Goal: Information Seeking & Learning: Learn about a topic

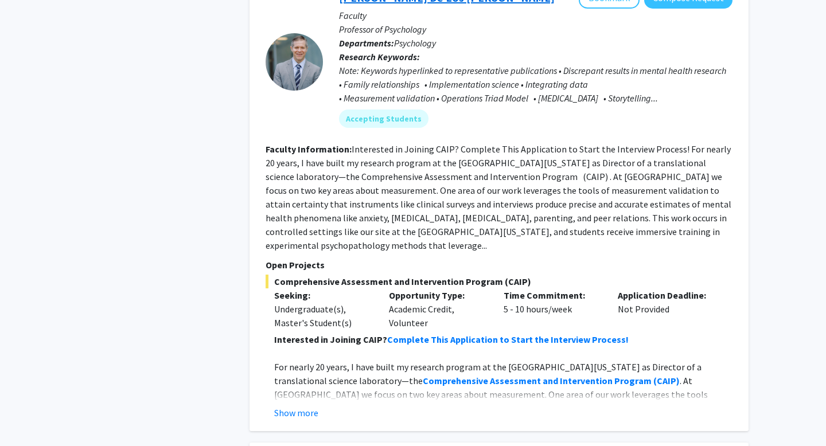
scroll to position [1190, 0]
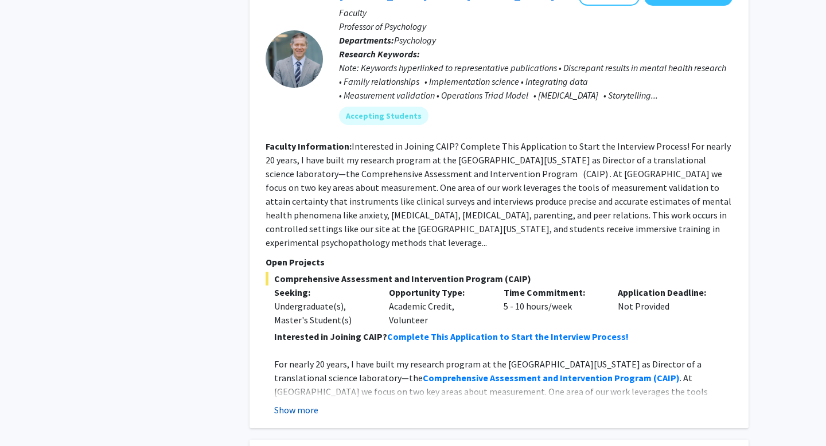
click at [297, 403] on button "Show more" at bounding box center [296, 410] width 44 height 14
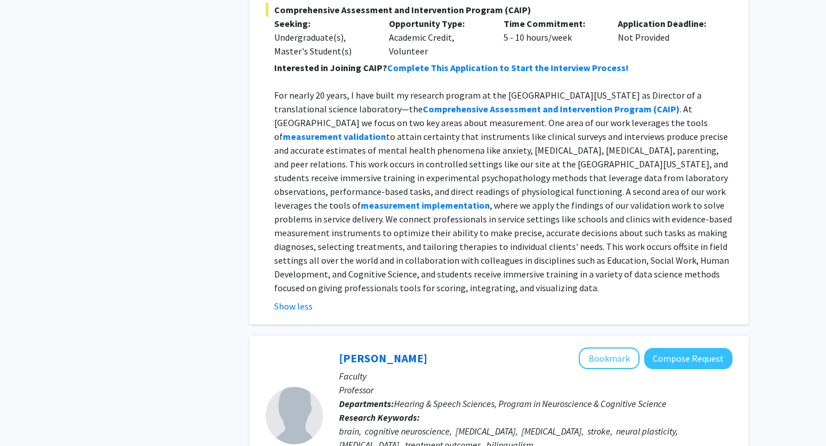
scroll to position [1461, 0]
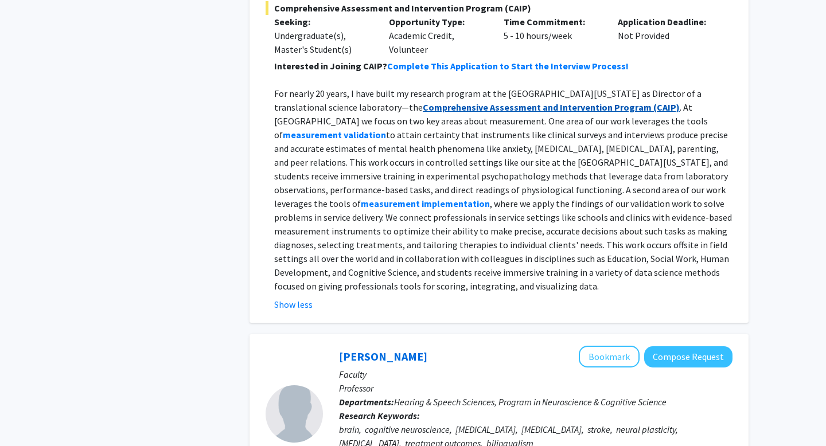
click at [492, 102] on strong "Comprehensive Assessment and Intervention Program" at bounding box center [537, 107] width 229 height 11
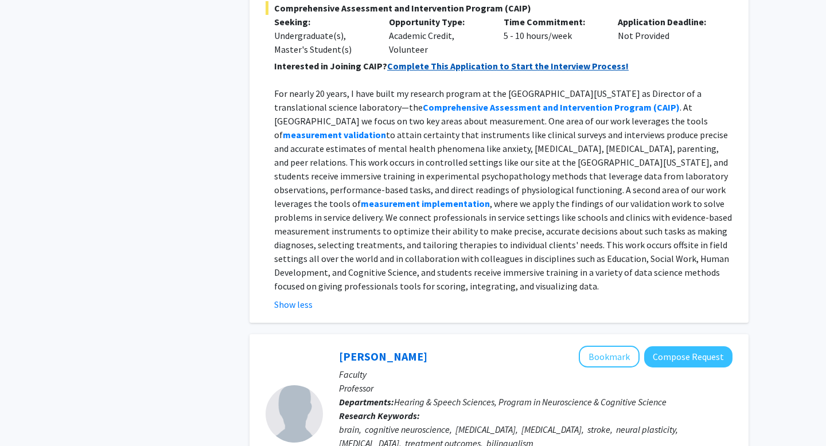
click at [505, 60] on strong "Complete This Application to Start the Interview Process!" at bounding box center [507, 65] width 241 height 11
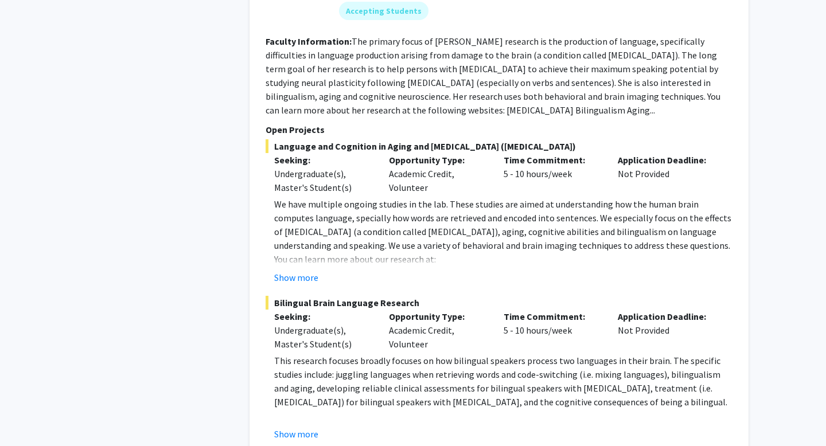
scroll to position [1919, 0]
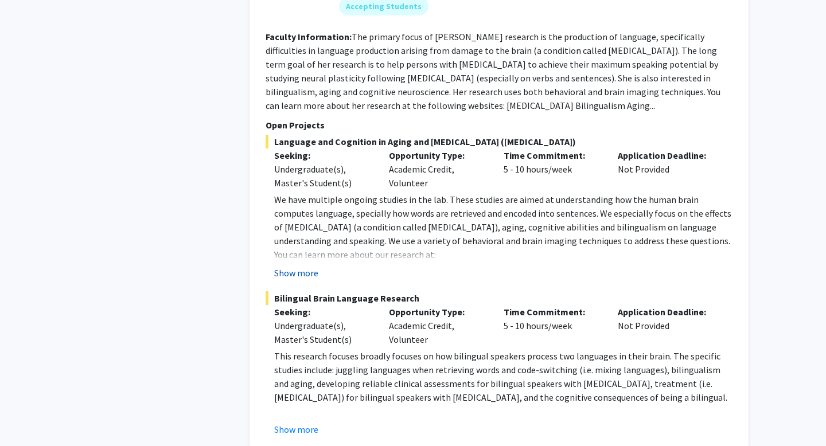
click at [304, 266] on button "Show more" at bounding box center [296, 273] width 44 height 14
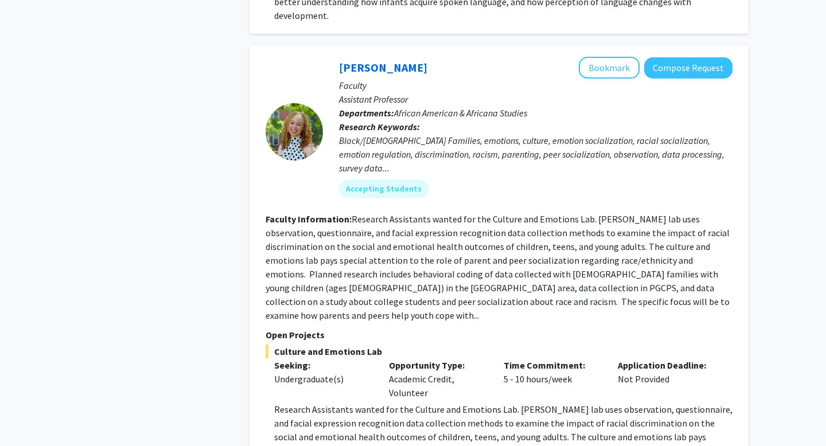
scroll to position [5515, 0]
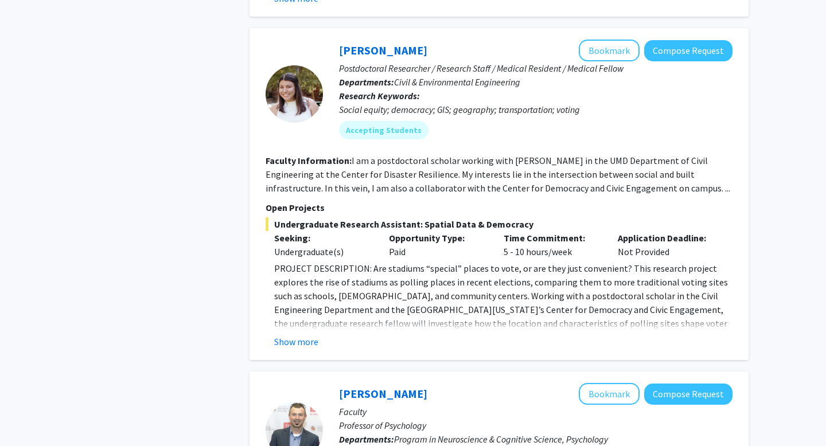
scroll to position [3110, 0]
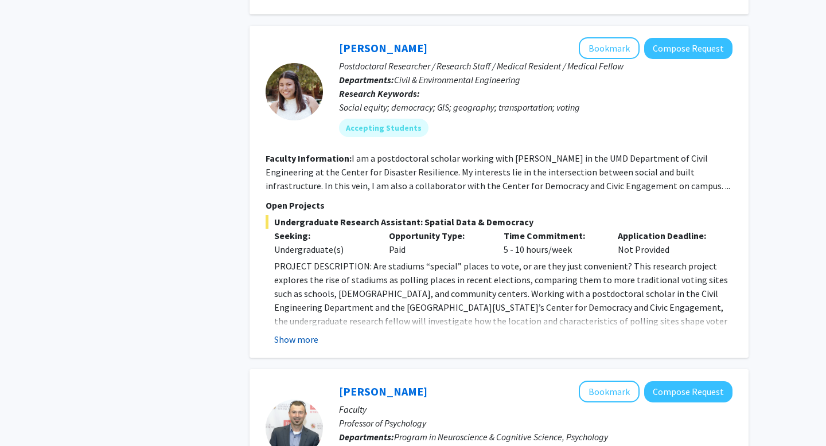
click at [290, 333] on button "Show more" at bounding box center [296, 340] width 44 height 14
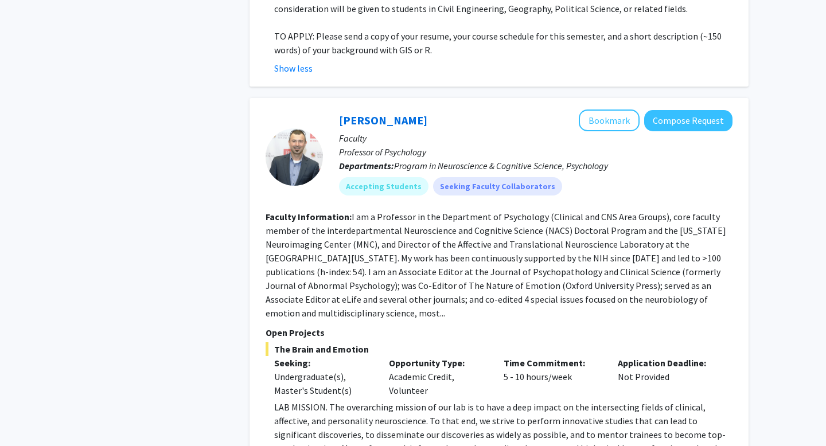
scroll to position [3646, 0]
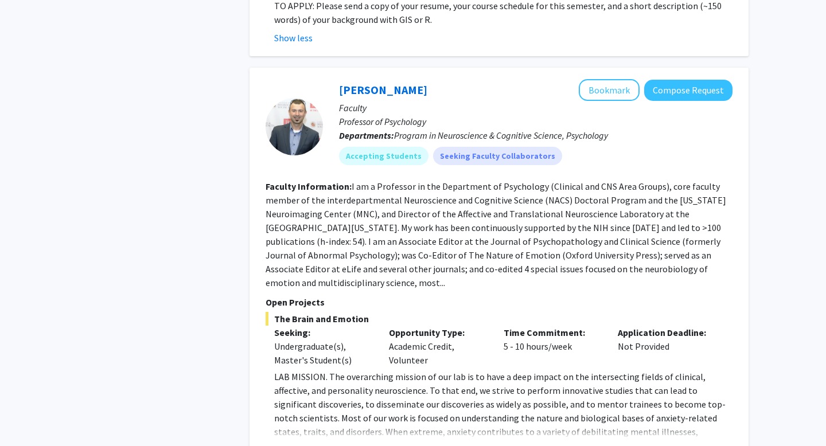
click at [289, 443] on button "Show more" at bounding box center [296, 450] width 44 height 14
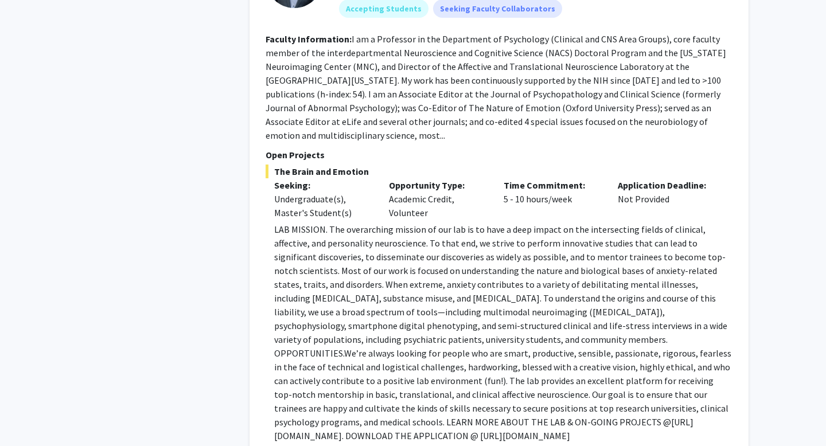
scroll to position [3794, 0]
click at [516, 347] on span "We’re always looking for people who are smart, productive, sensible, passionate…" at bounding box center [502, 387] width 457 height 80
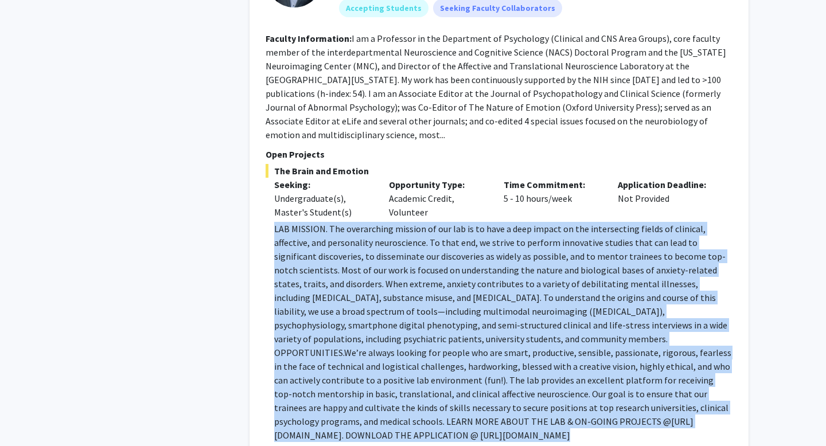
click at [516, 347] on span "We’re always looking for people who are smart, productive, sensible, passionate…" at bounding box center [502, 387] width 457 height 80
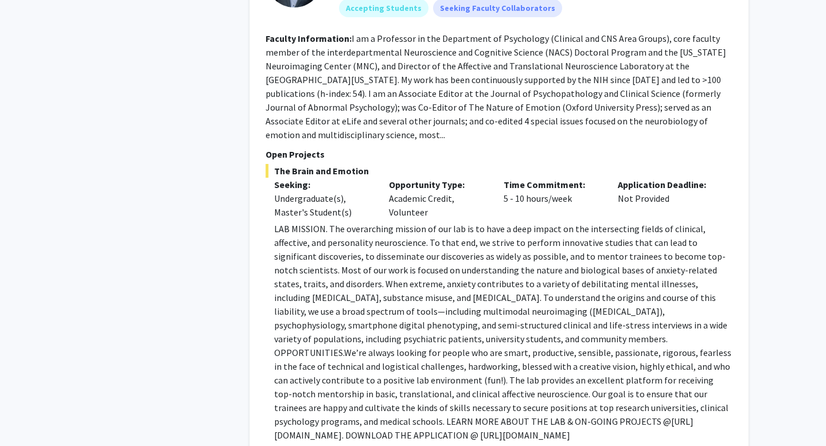
click at [513, 347] on span "We’re always looking for people who are smart, productive, sensible, passionate…" at bounding box center [502, 387] width 457 height 80
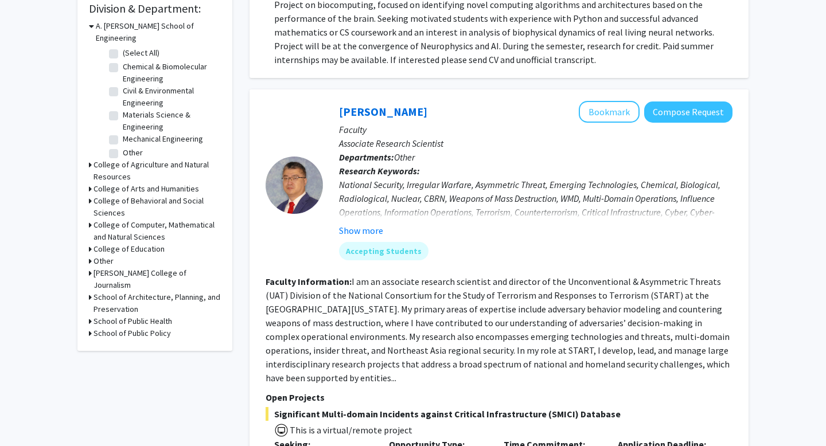
scroll to position [0, 0]
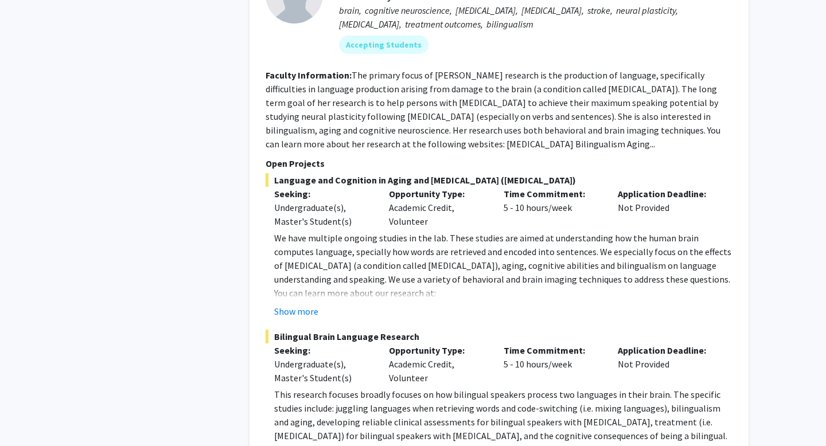
scroll to position [1717, 0]
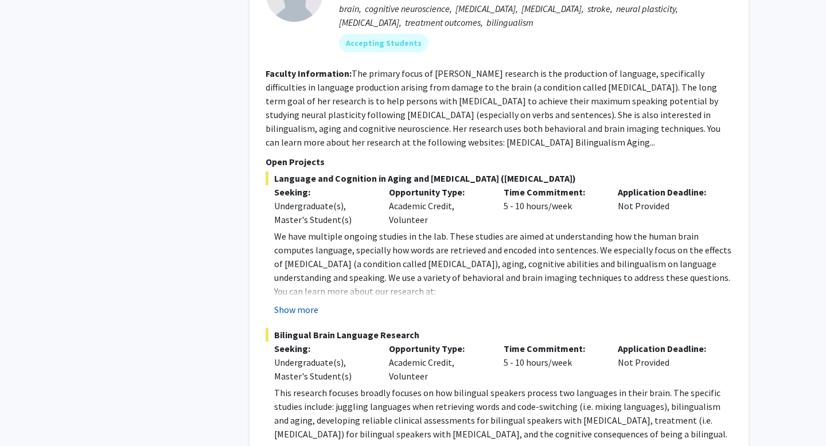
click at [309, 303] on button "Show more" at bounding box center [296, 310] width 44 height 14
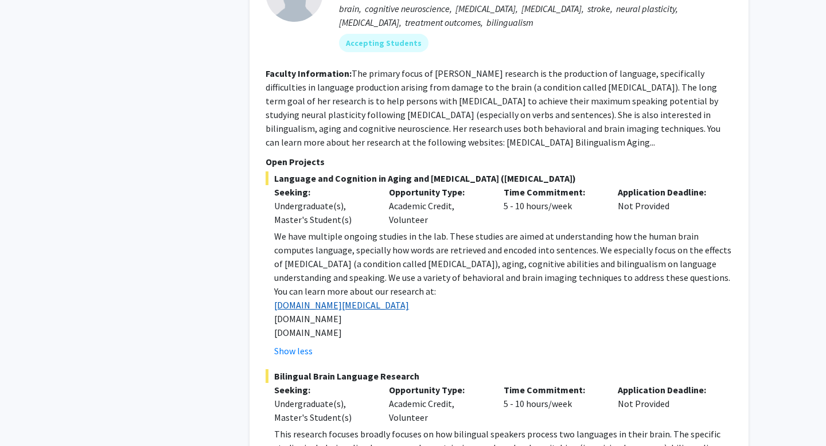
click at [322, 299] on link "[DOMAIN_NAME][MEDICAL_DATA]" at bounding box center [341, 304] width 135 height 11
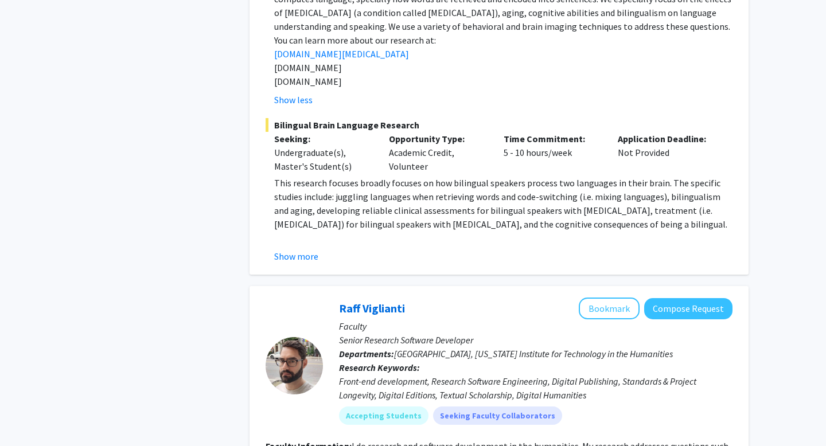
scroll to position [1969, 0]
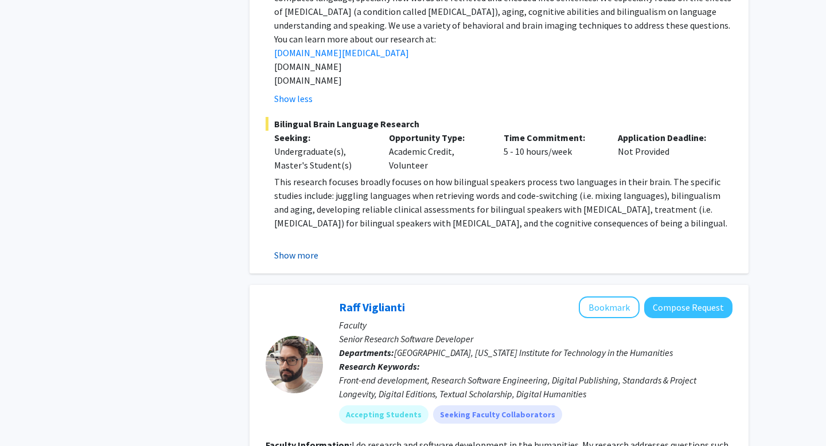
click at [309, 248] on button "Show more" at bounding box center [296, 255] width 44 height 14
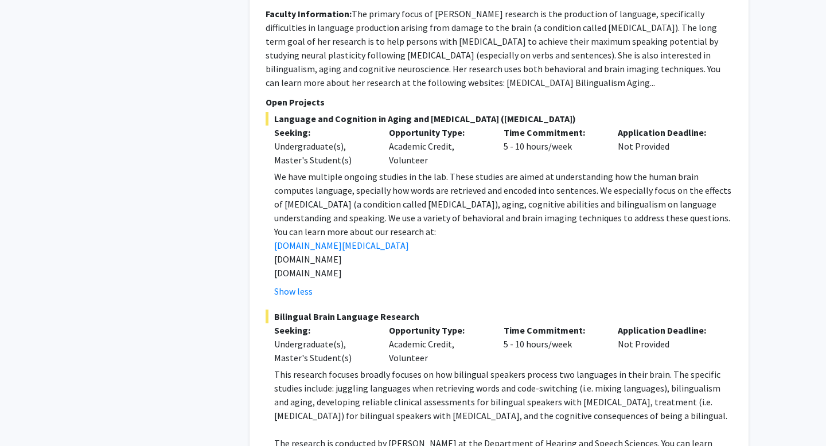
scroll to position [1774, 0]
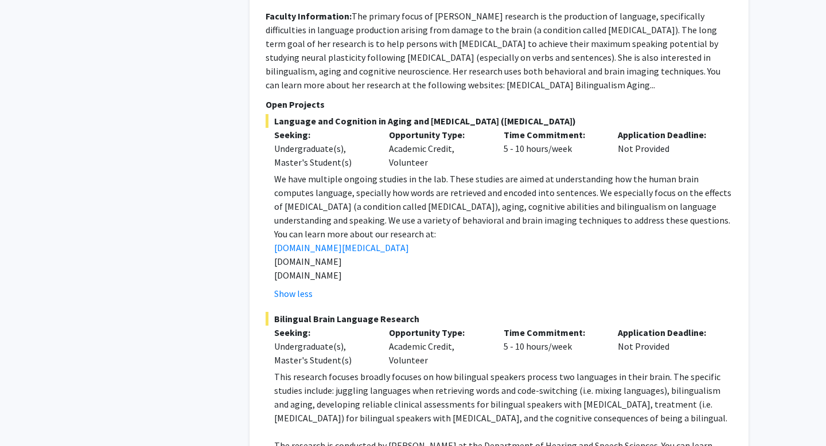
click at [431, 185] on p "We have multiple ongoing studies in the lab. These studies are aimed at underst…" at bounding box center [503, 199] width 458 height 55
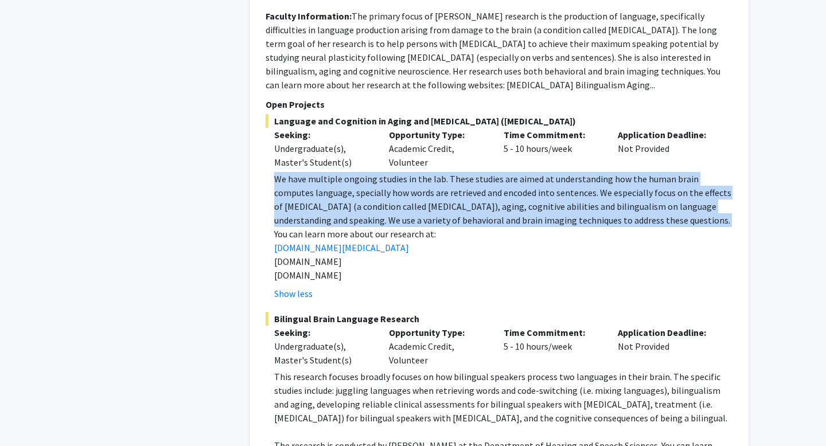
click at [431, 185] on p "We have multiple ongoing studies in the lab. These studies are aimed at underst…" at bounding box center [503, 199] width 458 height 55
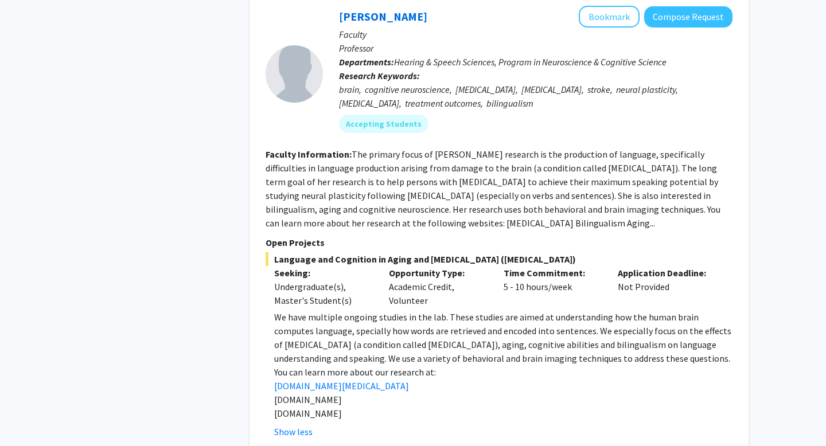
click at [431, 185] on fg-read-more "The primary focus of [PERSON_NAME] research is the production of language, spec…" at bounding box center [493, 189] width 455 height 80
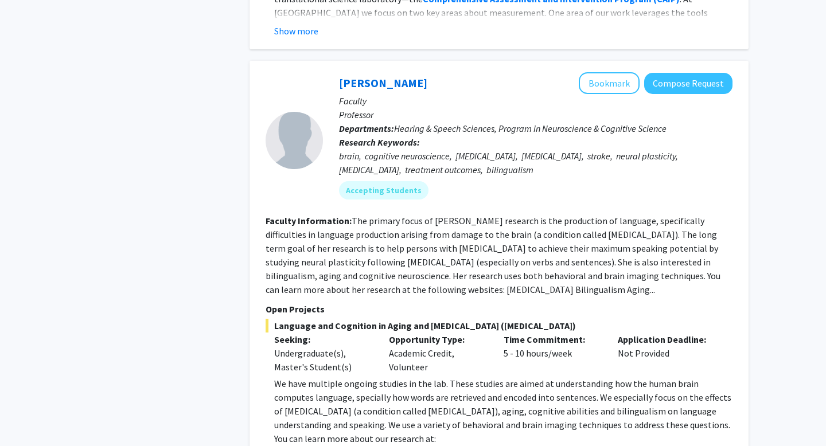
scroll to position [1568, 0]
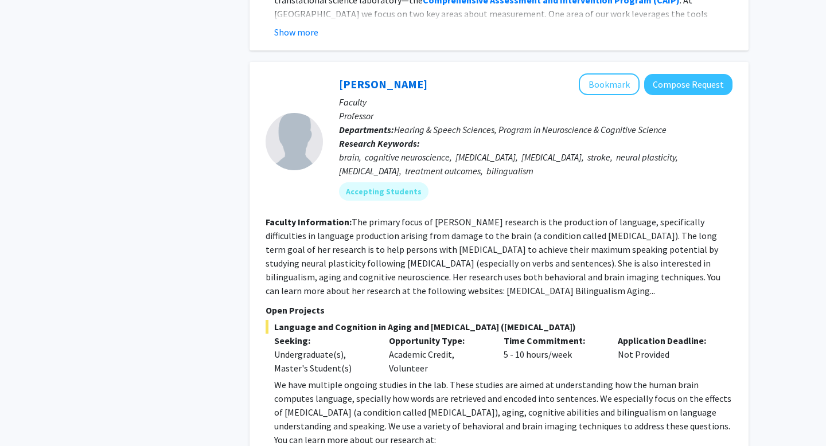
click at [502, 260] on fg-read-more "The primary focus of [PERSON_NAME] research is the production of language, spec…" at bounding box center [493, 256] width 455 height 80
click at [512, 261] on section "Faculty Information: The primary focus of [PERSON_NAME] research is the product…" at bounding box center [499, 256] width 467 height 83
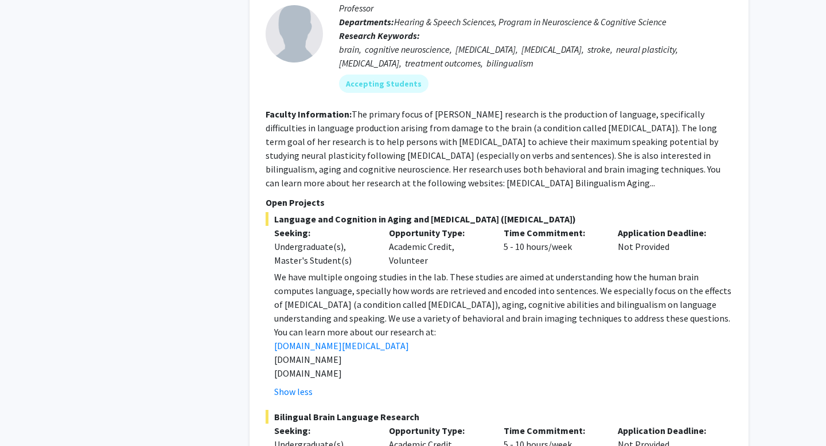
scroll to position [1675, 0]
